Goal: Check status

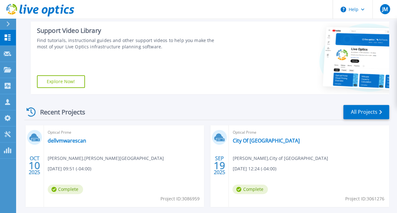
scroll to position [158, 0]
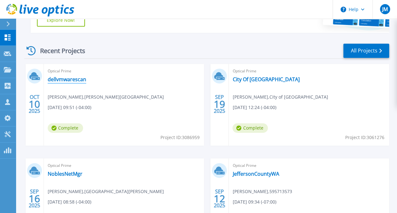
click at [58, 77] on link "dellvmwarescan" at bounding box center [67, 79] width 38 height 6
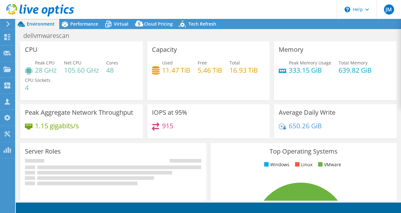
select select "USD"
